Goal: Task Accomplishment & Management: Use online tool/utility

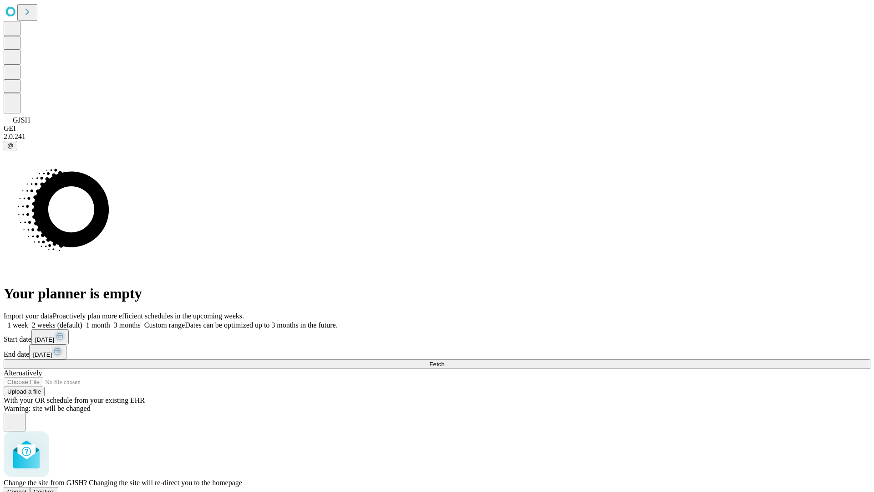
click at [55, 488] on span "Confirm" at bounding box center [44, 491] width 21 height 7
click at [110, 321] on label "1 month" at bounding box center [96, 325] width 28 height 8
click at [444, 361] on span "Fetch" at bounding box center [436, 364] width 15 height 7
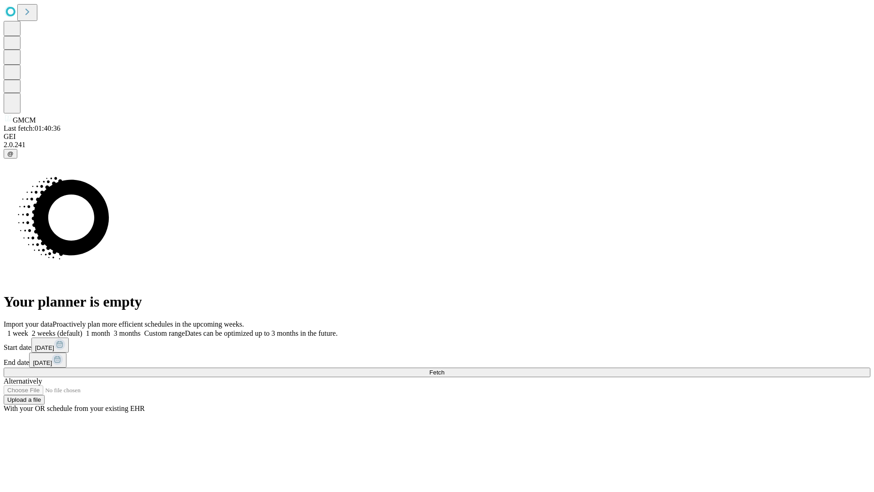
click at [110, 329] on label "1 month" at bounding box center [96, 333] width 28 height 8
click at [444, 369] on span "Fetch" at bounding box center [436, 372] width 15 height 7
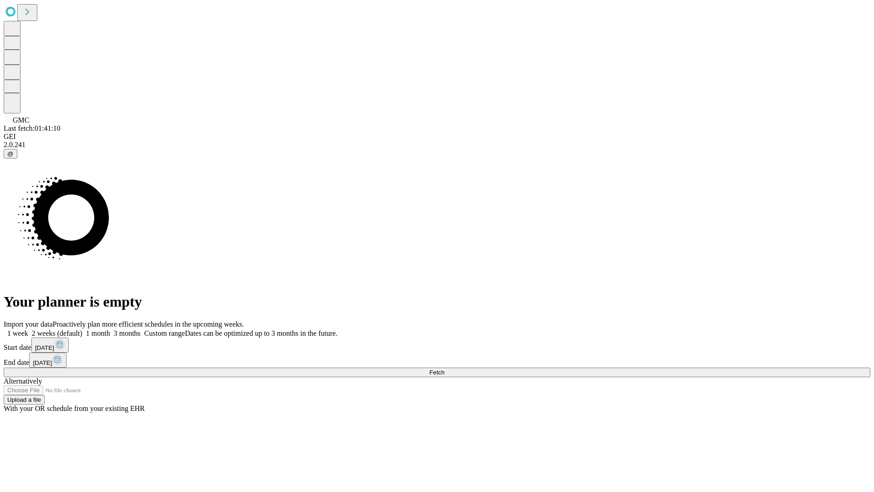
click at [110, 329] on label "1 month" at bounding box center [96, 333] width 28 height 8
click at [444, 369] on span "Fetch" at bounding box center [436, 372] width 15 height 7
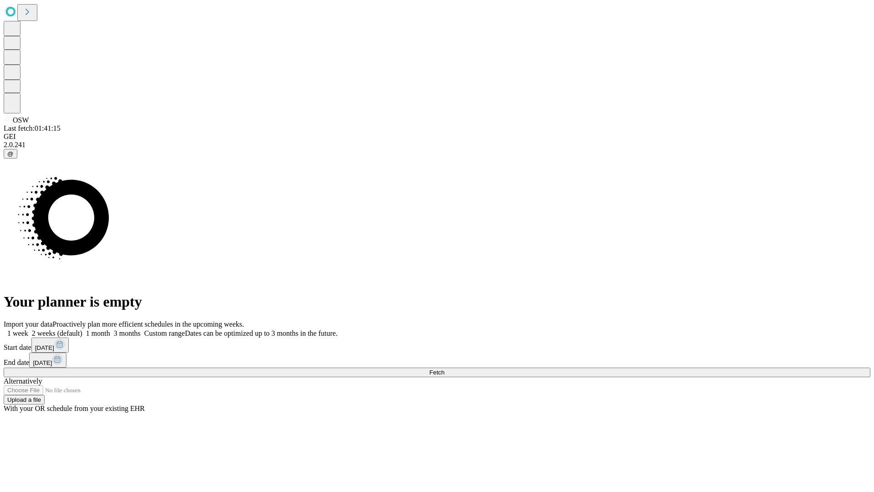
click at [110, 329] on label "1 month" at bounding box center [96, 333] width 28 height 8
click at [444, 369] on span "Fetch" at bounding box center [436, 372] width 15 height 7
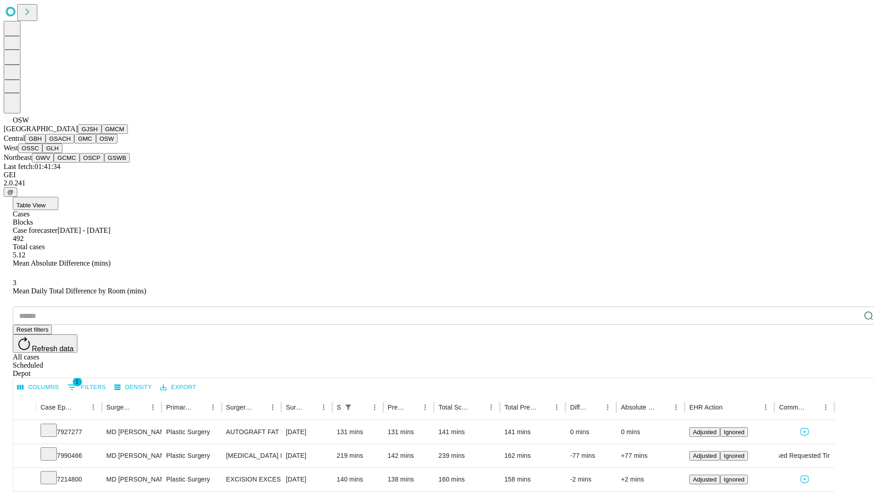
click at [43, 153] on button "OSSC" at bounding box center [30, 148] width 25 height 10
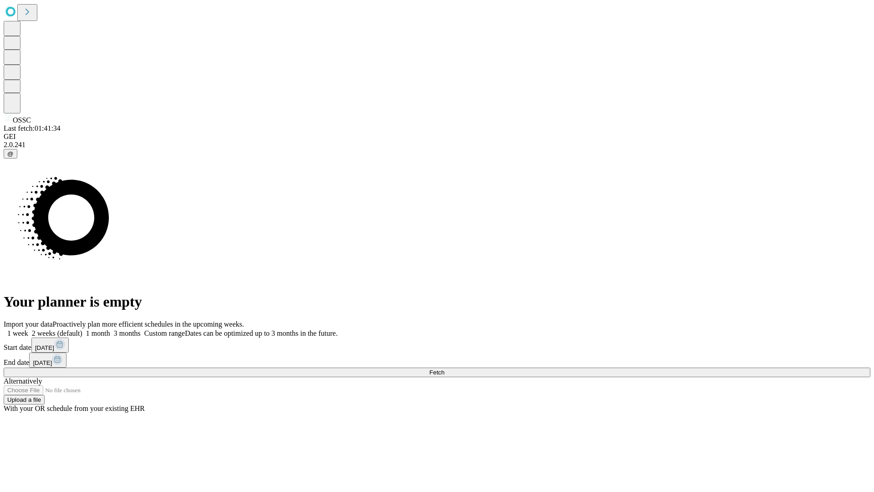
click at [110, 329] on label "1 month" at bounding box center [96, 333] width 28 height 8
click at [444, 369] on span "Fetch" at bounding box center [436, 372] width 15 height 7
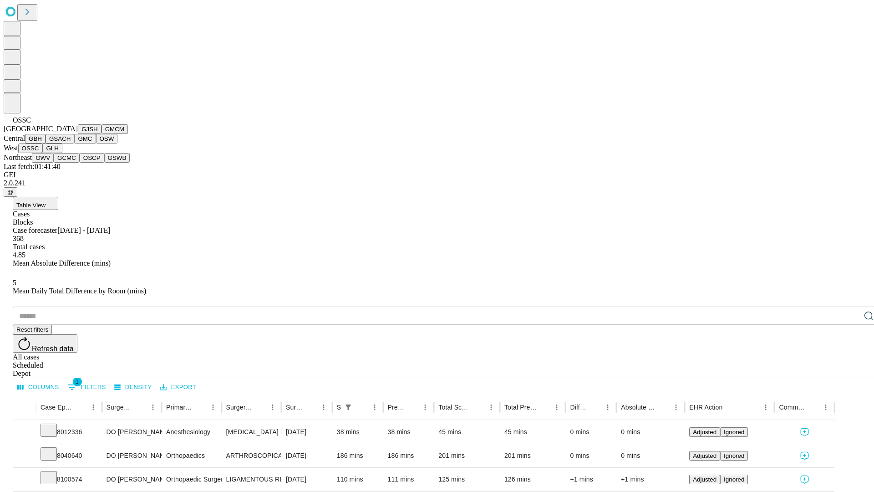
click at [62, 153] on button "GLH" at bounding box center [52, 148] width 20 height 10
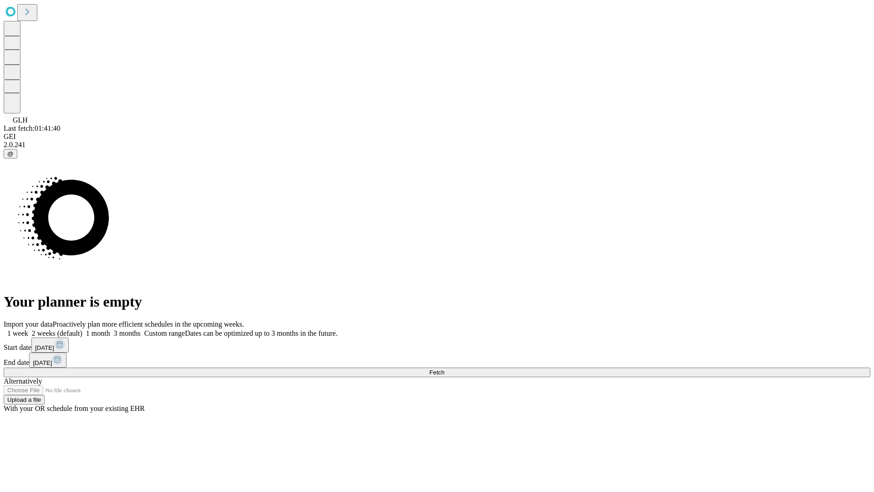
click at [110, 329] on label "1 month" at bounding box center [96, 333] width 28 height 8
click at [444, 369] on span "Fetch" at bounding box center [436, 372] width 15 height 7
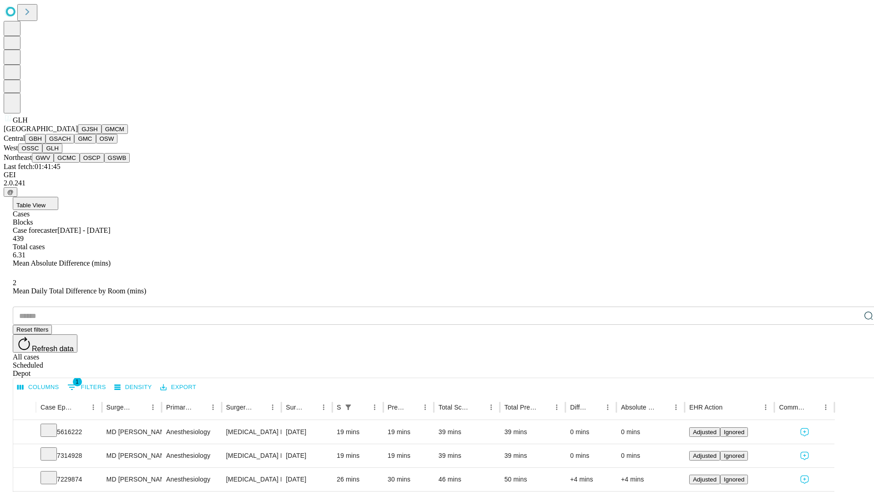
click at [54, 163] on button "GWV" at bounding box center [43, 158] width 22 height 10
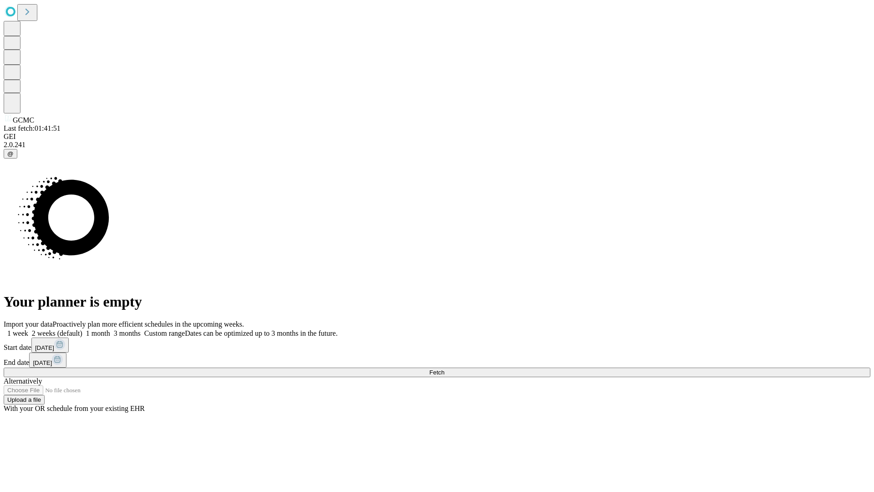
click at [110, 329] on label "1 month" at bounding box center [96, 333] width 28 height 8
click at [444, 369] on span "Fetch" at bounding box center [436, 372] width 15 height 7
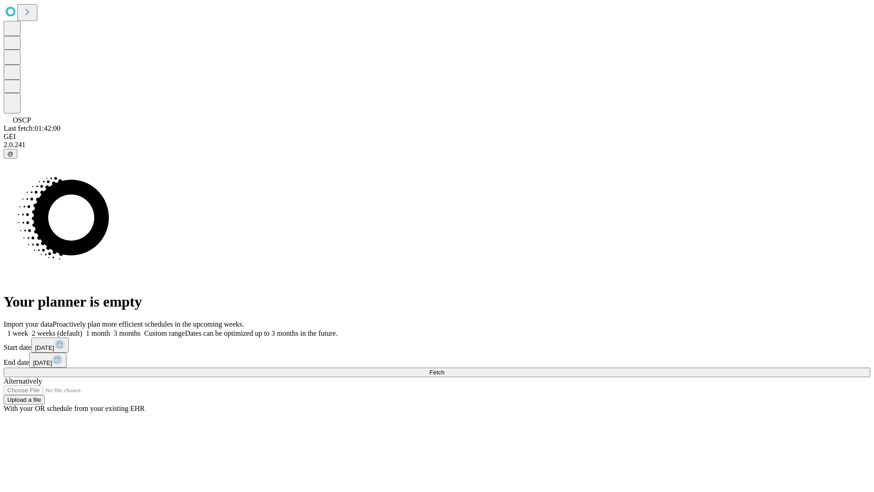
click at [110, 329] on label "1 month" at bounding box center [96, 333] width 28 height 8
click at [444, 369] on span "Fetch" at bounding box center [436, 372] width 15 height 7
